Goal: Transaction & Acquisition: Purchase product/service

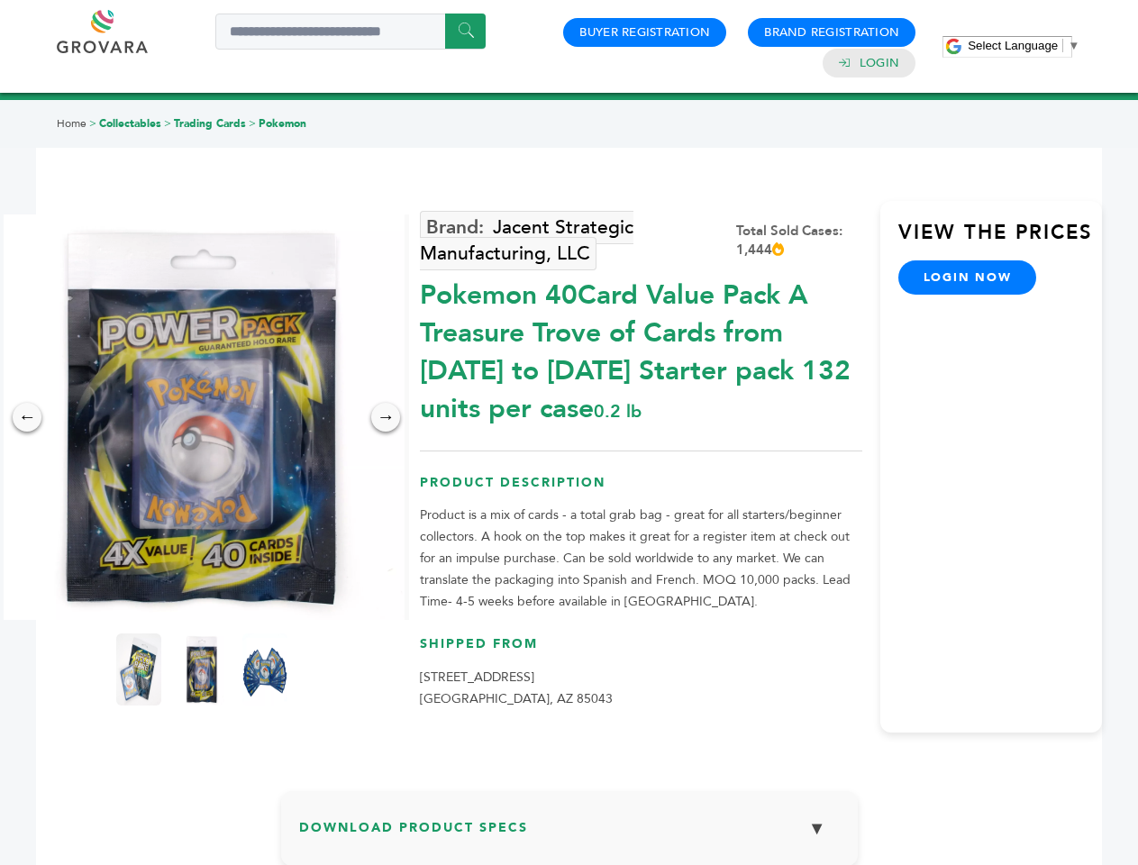
click at [1024, 45] on span "Select Language" at bounding box center [1013, 46] width 90 height 14
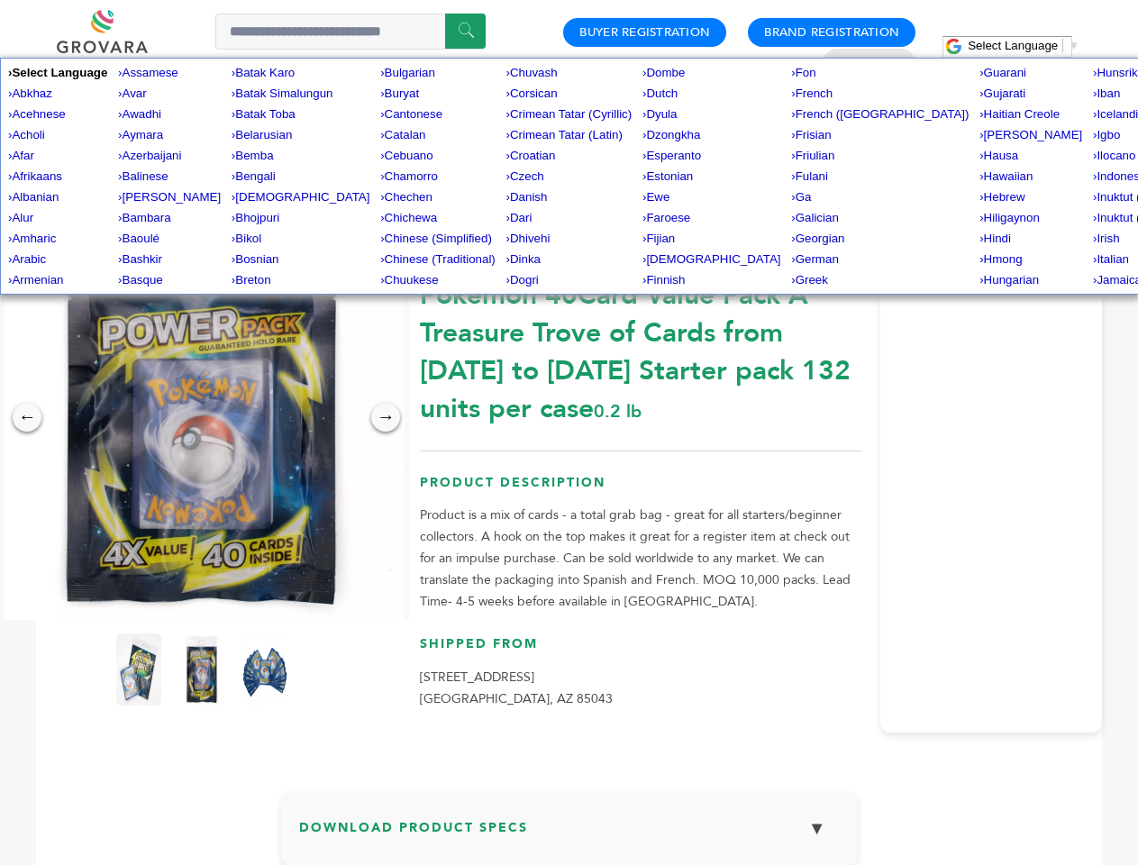
click at [202, 417] on img at bounding box center [202, 417] width 406 height 406
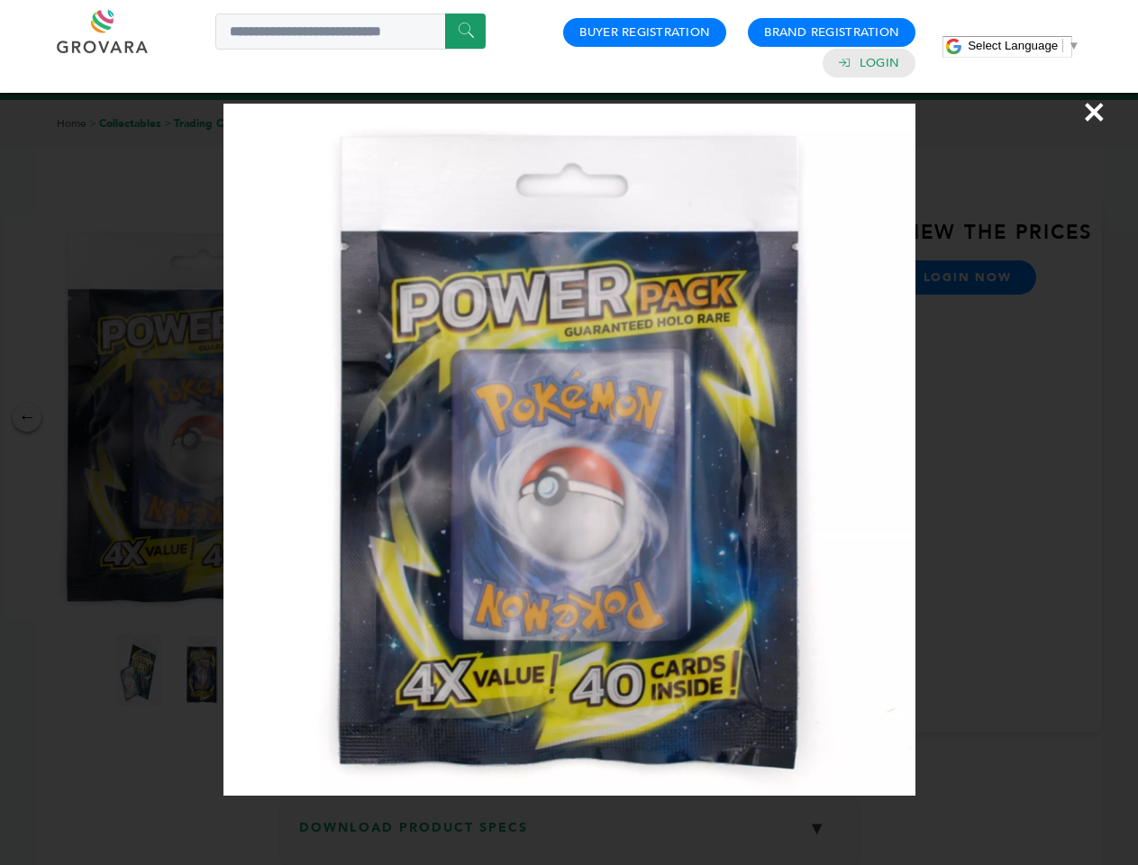
click at [27, 417] on div "×" at bounding box center [569, 432] width 1138 height 865
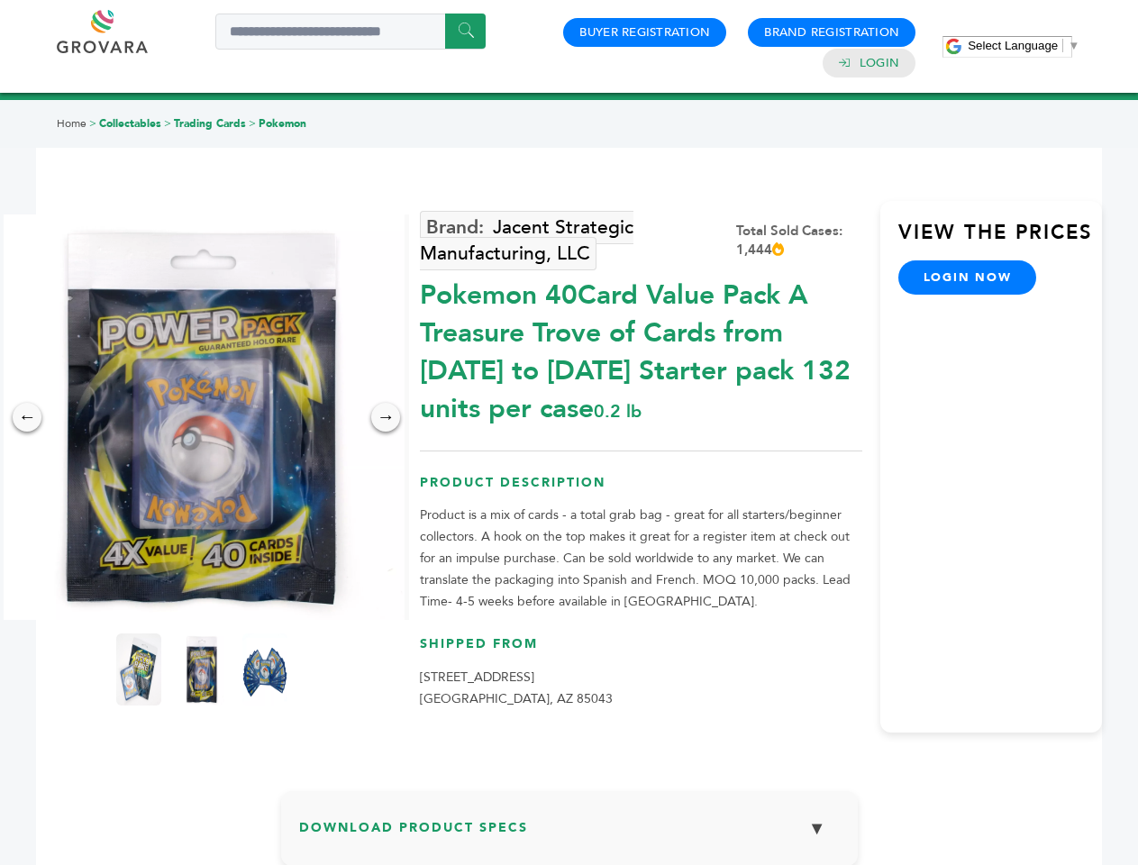
click at [386, 417] on div "→" at bounding box center [385, 417] width 29 height 29
click at [139, 670] on img at bounding box center [138, 669] width 45 height 72
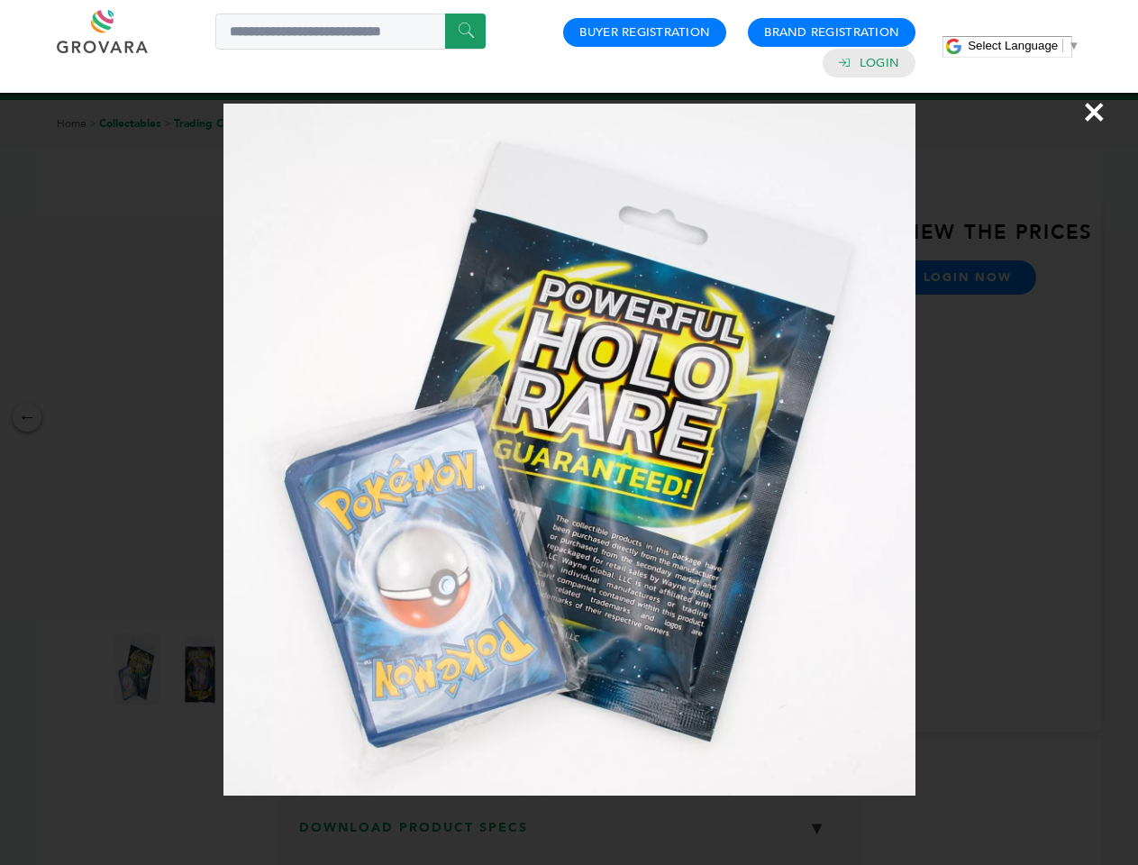
click at [202, 670] on div "×" at bounding box center [569, 432] width 1138 height 865
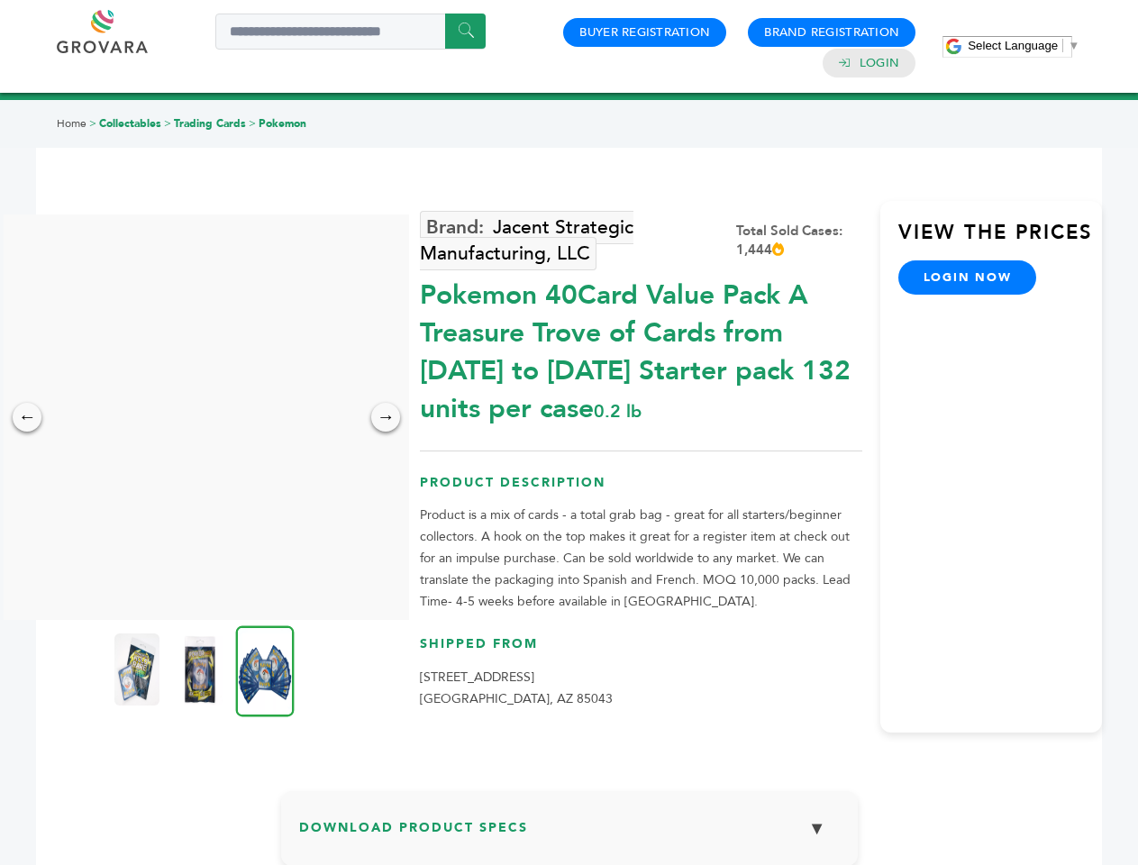
click at [265, 670] on img at bounding box center [265, 670] width 59 height 91
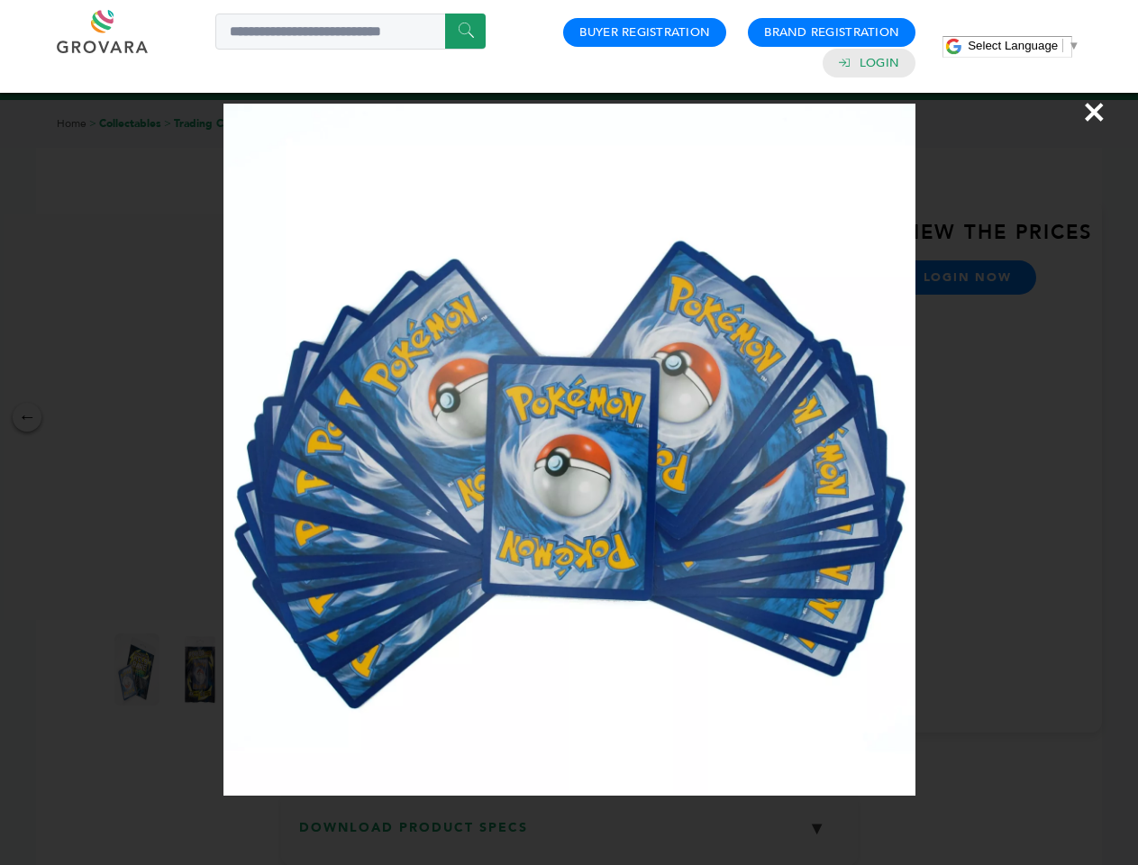
click at [570, 835] on div "×" at bounding box center [569, 432] width 1138 height 865
